Goal: Task Accomplishment & Management: Manage account settings

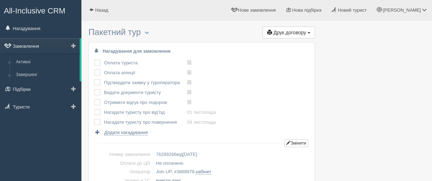
click at [29, 47] on link "Замовлення" at bounding box center [40, 46] width 80 height 16
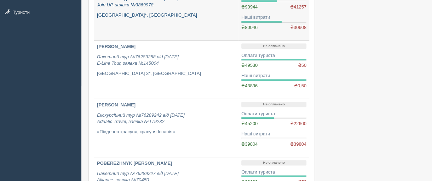
scroll to position [106, 0]
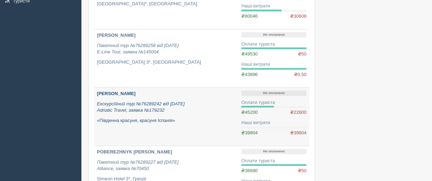
click at [135, 93] on b "[PERSON_NAME]" at bounding box center [116, 93] width 39 height 5
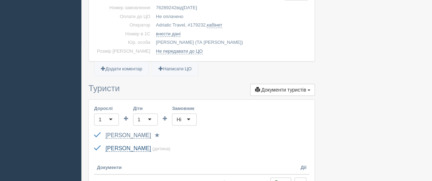
scroll to position [177, 0]
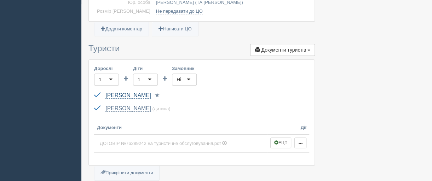
click at [136, 93] on link "[PERSON_NAME]" at bounding box center [127, 95] width 45 height 6
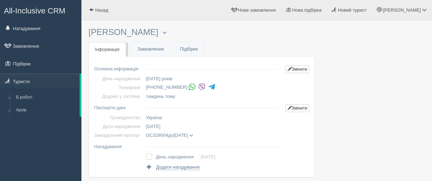
click at [198, 87] on img at bounding box center [201, 86] width 7 height 7
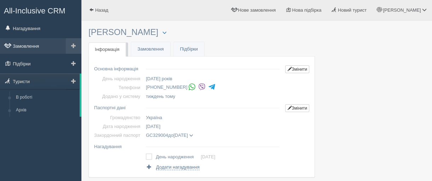
click at [23, 45] on link "Замовлення" at bounding box center [40, 46] width 81 height 16
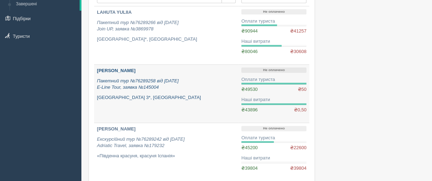
scroll to position [106, 0]
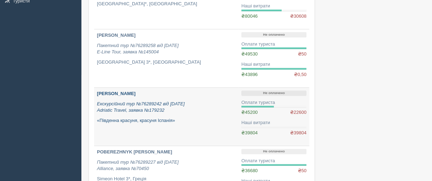
click at [125, 92] on b "[PERSON_NAME]" at bounding box center [116, 93] width 39 height 5
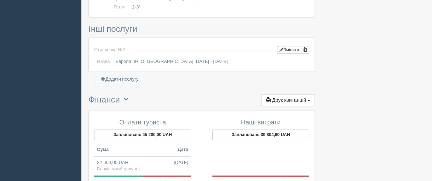
scroll to position [495, 0]
